Goal: Check status: Check status

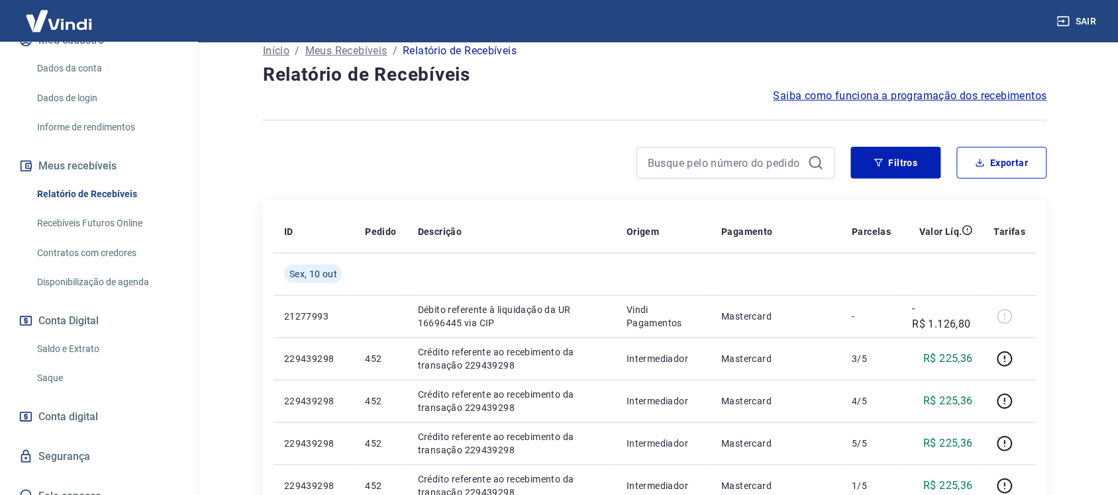
scroll to position [166, 0]
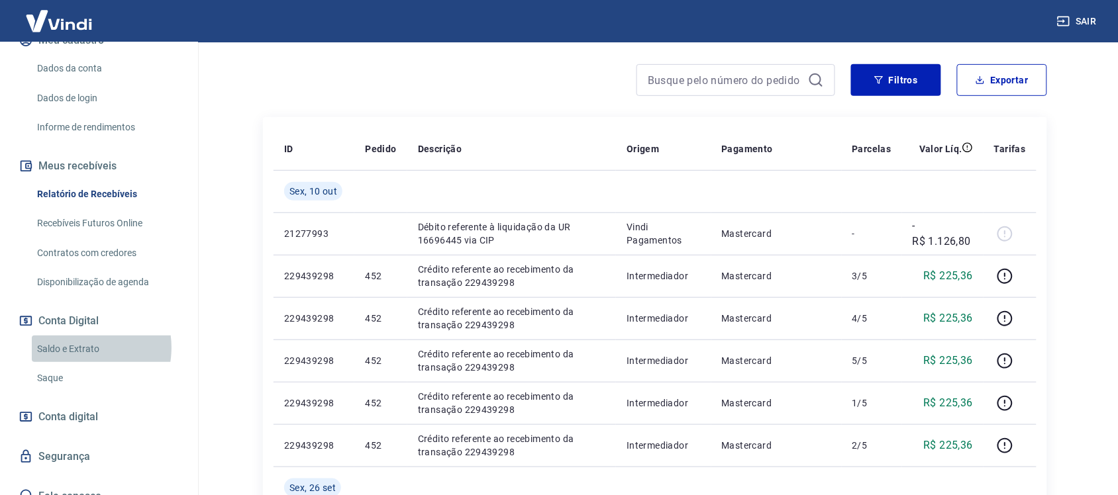
click at [73, 336] on link "Saldo e Extrato" at bounding box center [107, 349] width 150 height 27
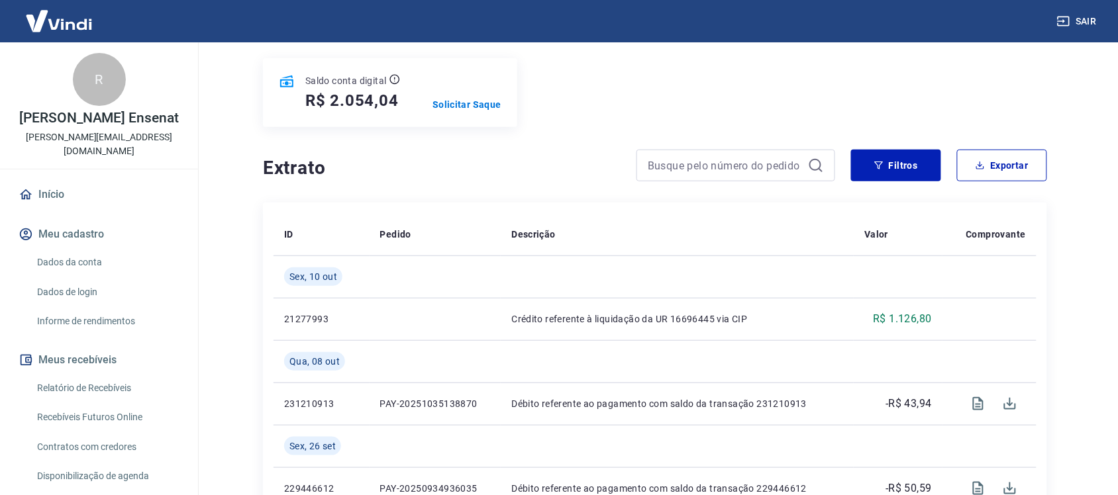
scroll to position [248, 0]
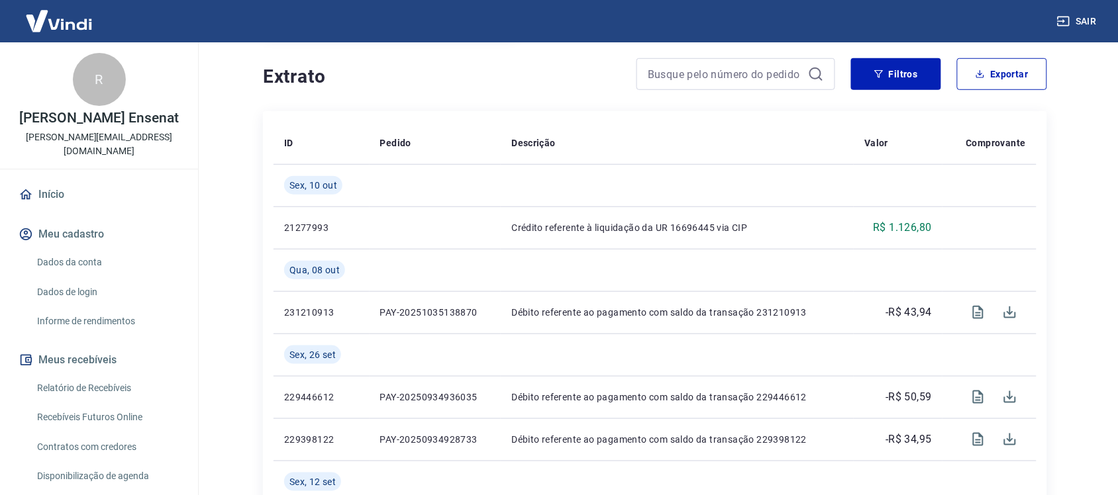
click at [52, 180] on link "Início" at bounding box center [99, 194] width 166 height 29
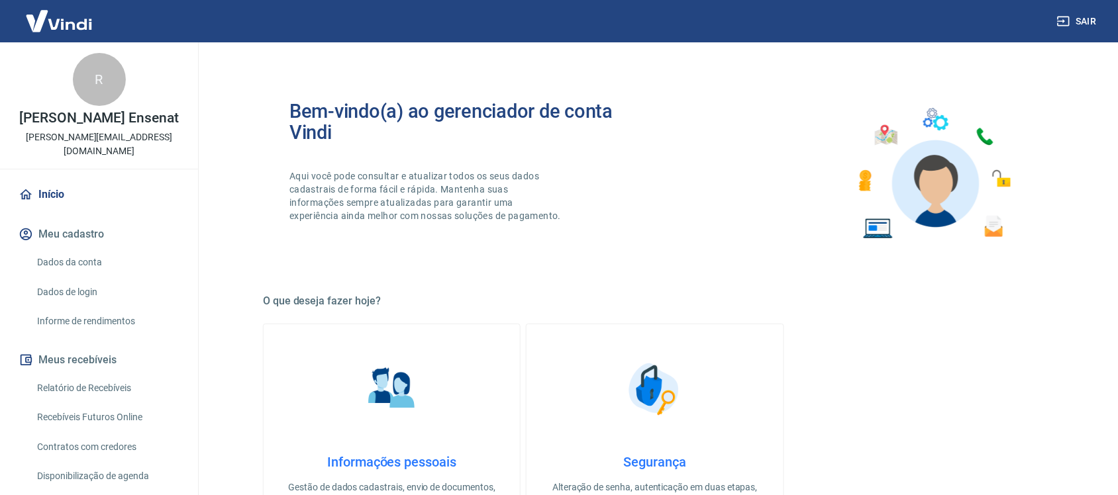
click at [81, 103] on div "R" at bounding box center [99, 79] width 53 height 53
click at [73, 134] on p "[PERSON_NAME][EMAIL_ADDRESS][DOMAIN_NAME]" at bounding box center [99, 144] width 177 height 28
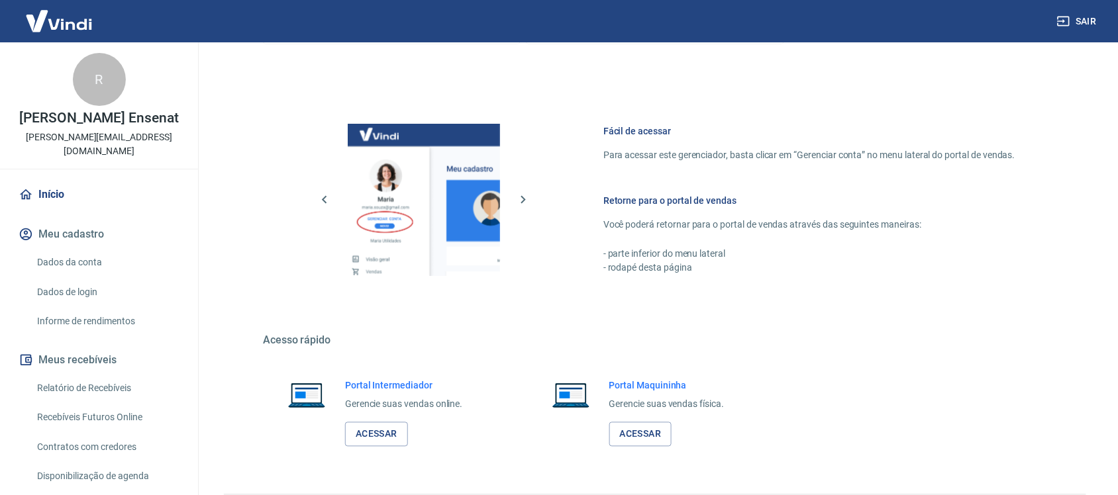
scroll to position [537, 0]
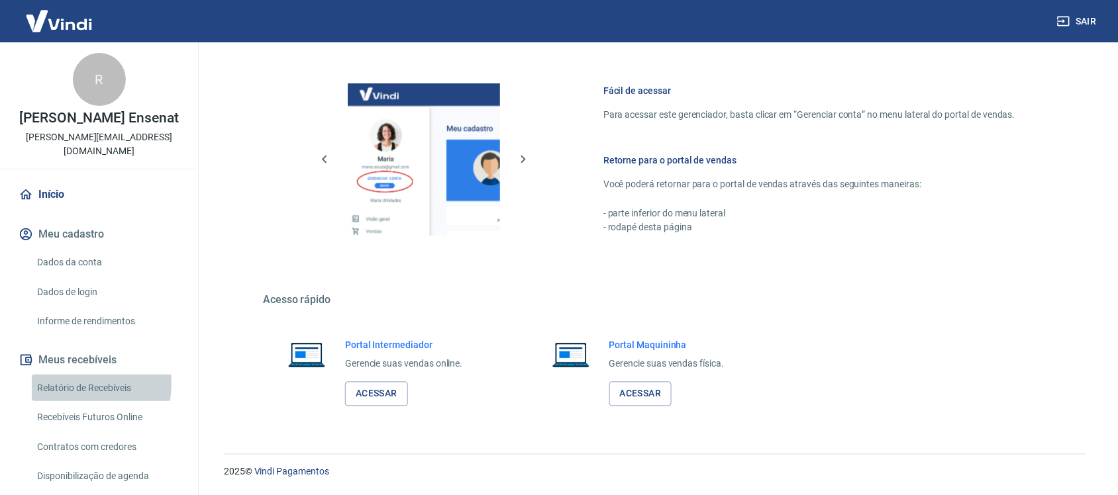
click at [62, 375] on link "Relatório de Recebíveis" at bounding box center [107, 388] width 150 height 27
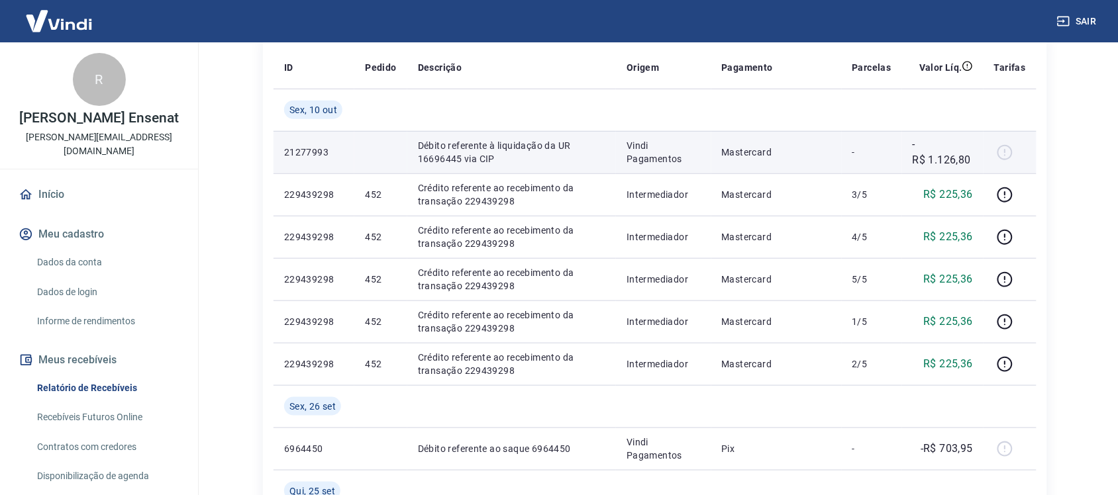
scroll to position [248, 0]
